Goal: Task Accomplishment & Management: Use online tool/utility

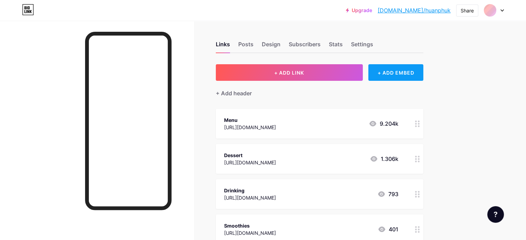
click at [423, 76] on div "+ ADD EMBED" at bounding box center [395, 72] width 55 height 17
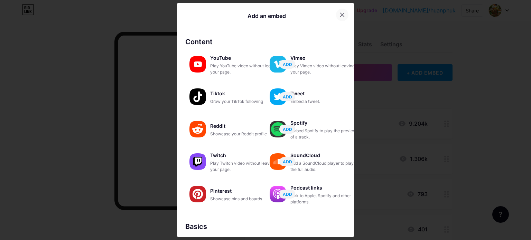
click at [342, 15] on icon at bounding box center [342, 15] width 6 height 6
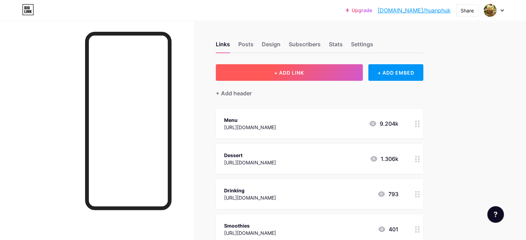
click at [338, 71] on button "+ ADD LINK" at bounding box center [289, 72] width 147 height 17
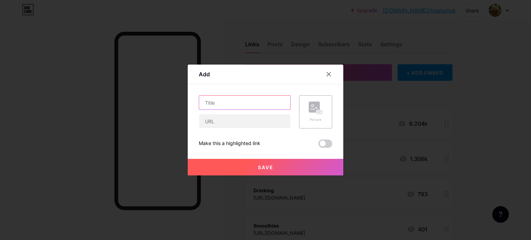
click at [209, 103] on input "text" at bounding box center [244, 103] width 91 height 14
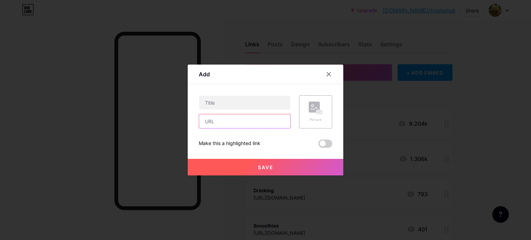
click at [208, 117] on input "text" at bounding box center [244, 121] width 91 height 14
paste input "[URL][DOMAIN_NAME]"
type input "[URL][DOMAIN_NAME]"
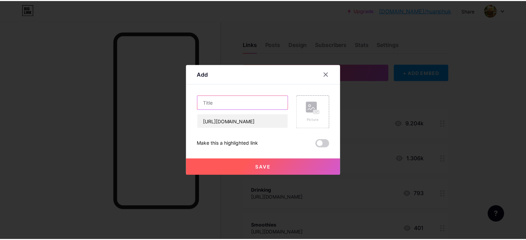
scroll to position [0, 0]
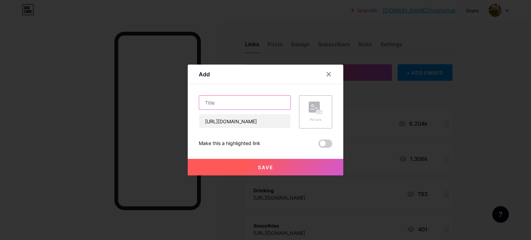
click at [217, 106] on input "text" at bounding box center [244, 103] width 91 height 14
type input "?"
type input "m"
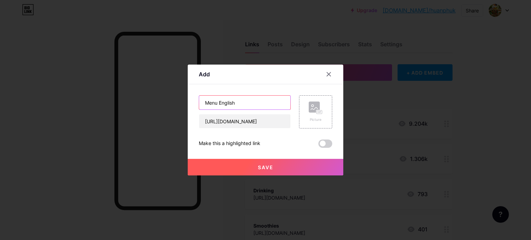
type input "Menu English"
click at [268, 168] on span "Save" at bounding box center [266, 167] width 16 height 6
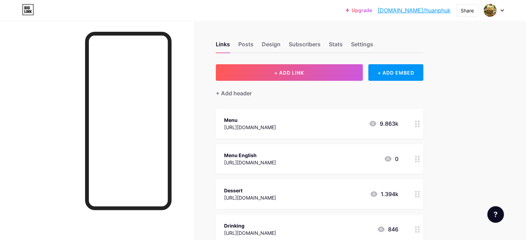
click at [517, 133] on div "Upgrade [DOMAIN_NAME]/huanph... [DOMAIN_NAME]/huanphuk Share Switch accounts Hu…" at bounding box center [263, 242] width 526 height 484
click at [276, 118] on div "Menu" at bounding box center [250, 119] width 52 height 7
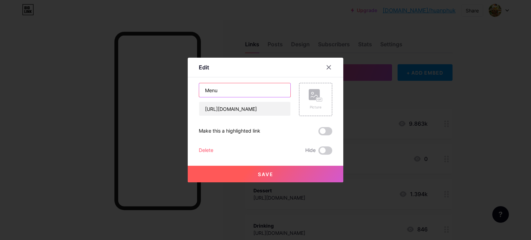
click at [233, 88] on input "Menu" at bounding box center [244, 90] width 91 height 14
type input "Menu Thai"
click at [264, 170] on button "Save" at bounding box center [265, 174] width 155 height 17
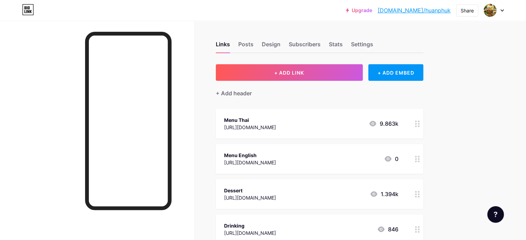
click at [276, 160] on div "[URL][DOMAIN_NAME]" at bounding box center [250, 162] width 52 height 7
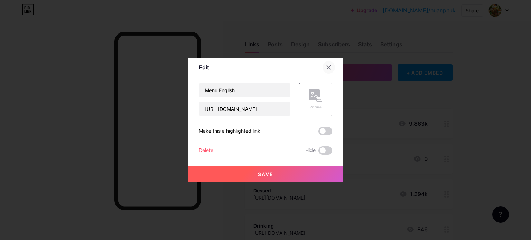
click at [330, 73] on div at bounding box center [328, 67] width 12 height 12
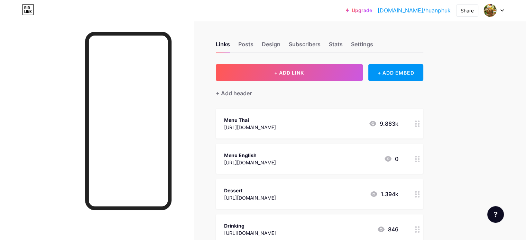
click at [518, 125] on div "Upgrade [DOMAIN_NAME]/huanph... [DOMAIN_NAME]/huanphuk Share Switch accounts Hu…" at bounding box center [263, 242] width 526 height 484
